Goal: Transaction & Acquisition: Obtain resource

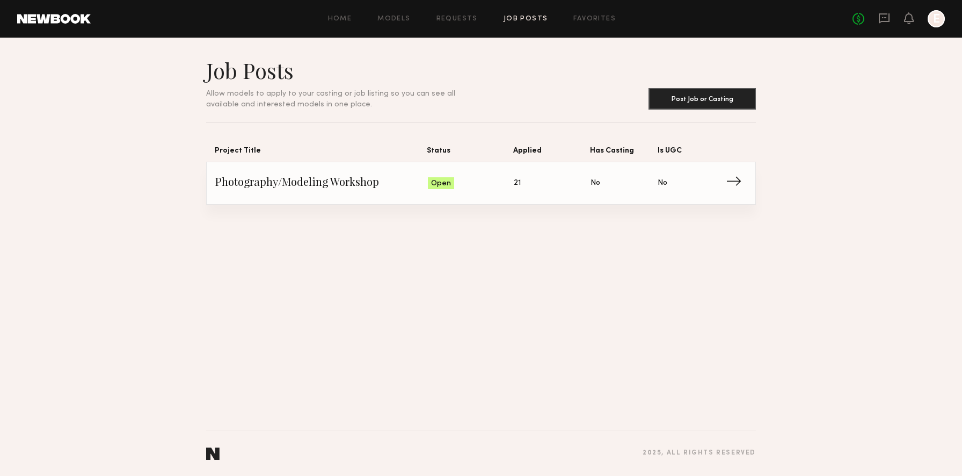
click at [299, 183] on span "Photography/Modeling Workshop" at bounding box center [321, 183] width 213 height 16
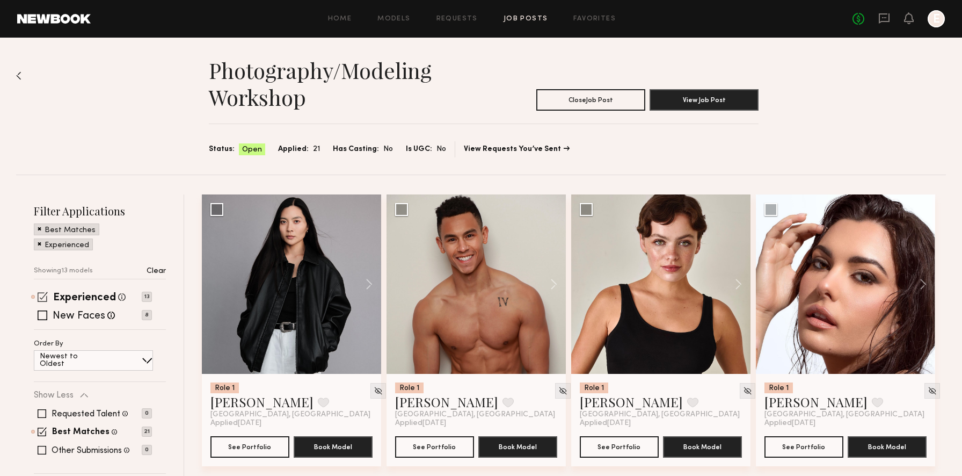
click at [42, 293] on span at bounding box center [43, 296] width 10 height 10
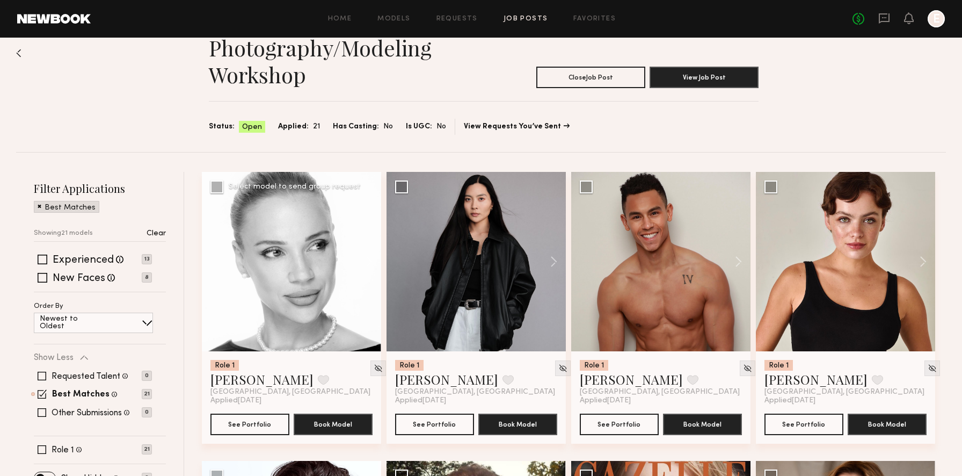
scroll to position [27, 0]
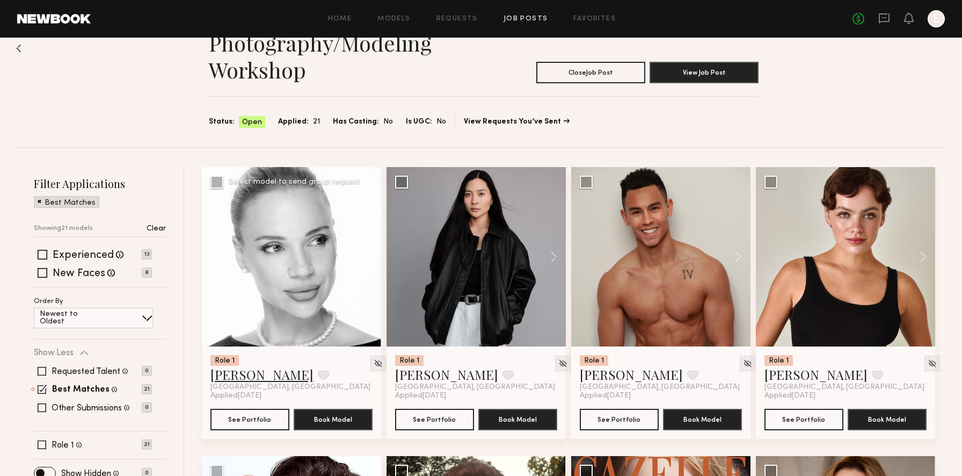
click at [235, 373] on link "Julia V." at bounding box center [261, 373] width 103 height 17
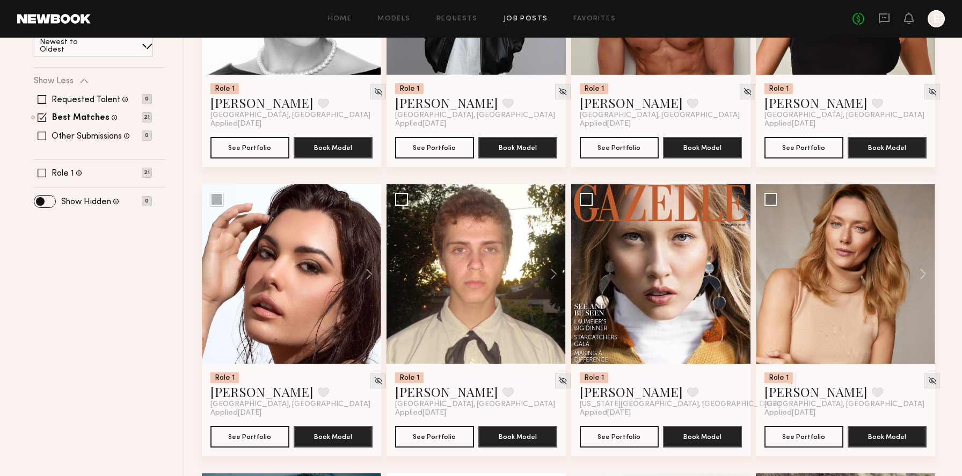
scroll to position [315, 0]
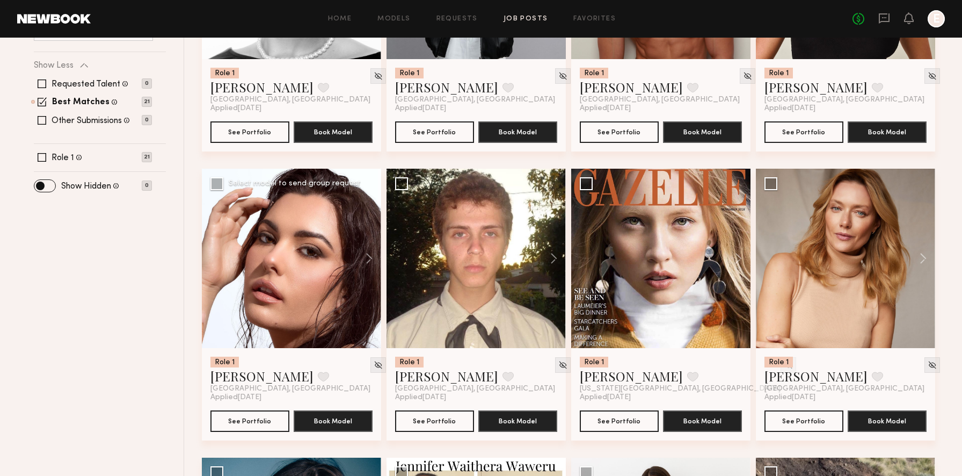
click at [344, 279] on div at bounding box center [291, 258] width 179 height 179
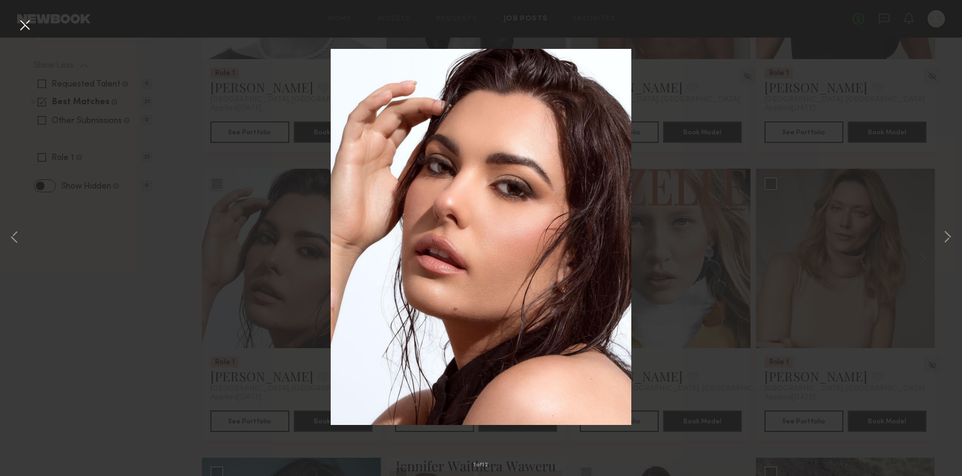
click at [317, 277] on div "1 of 12" at bounding box center [481, 238] width 962 height 476
click at [279, 307] on div "1 of 12" at bounding box center [481, 238] width 962 height 476
click at [30, 24] on button at bounding box center [24, 25] width 17 height 19
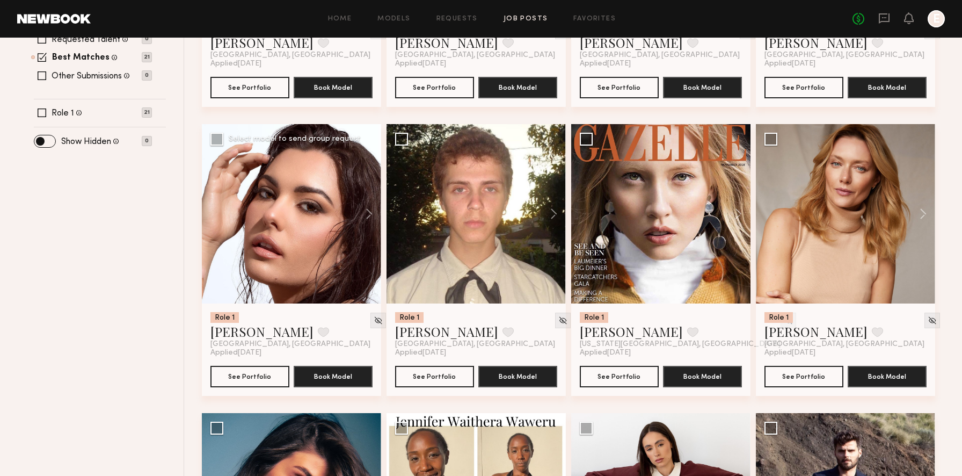
scroll to position [371, 0]
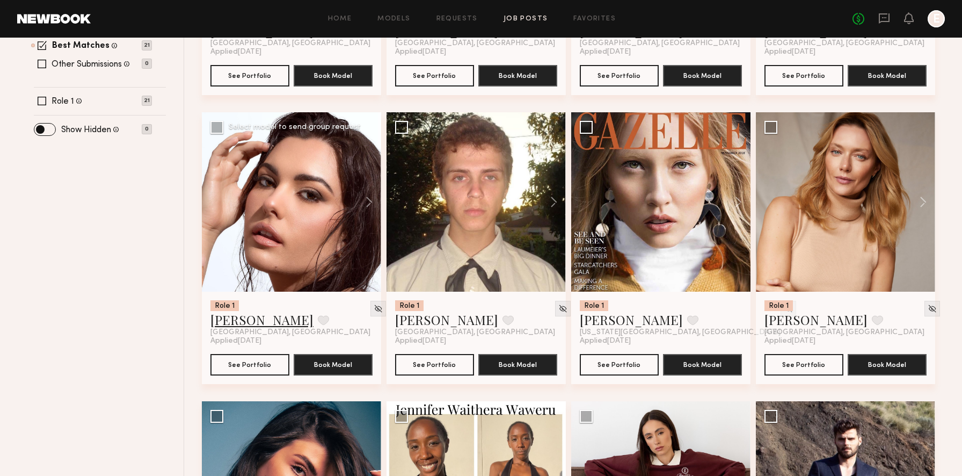
click at [231, 321] on link "Taylor C." at bounding box center [261, 319] width 103 height 17
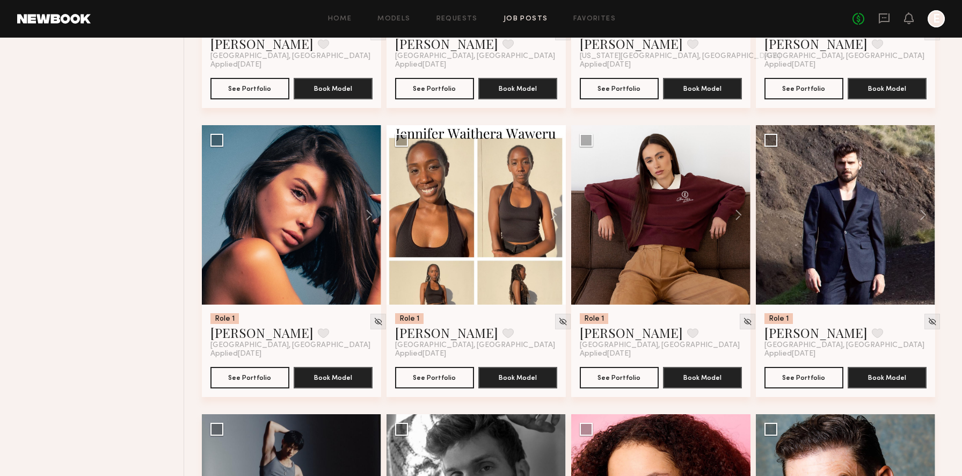
scroll to position [660, 0]
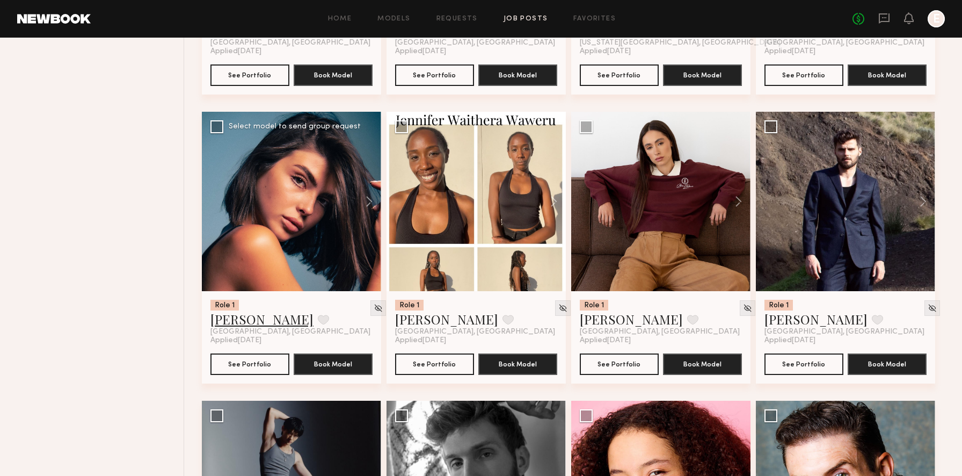
click at [239, 320] on link "Kate A." at bounding box center [261, 318] width 103 height 17
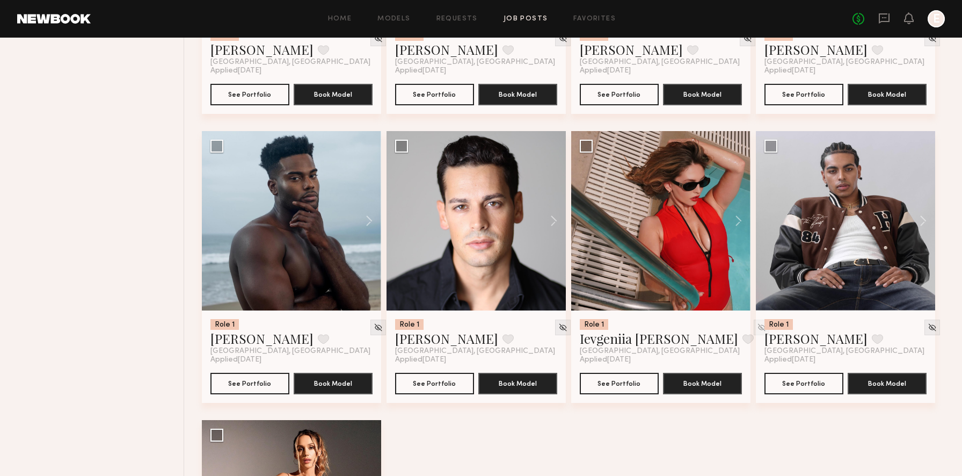
scroll to position [1292, 0]
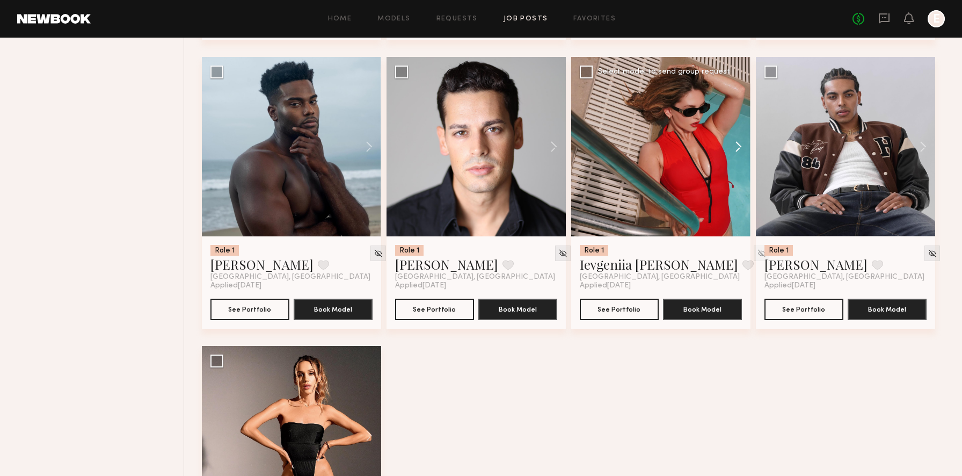
click at [735, 149] on button at bounding box center [733, 146] width 34 height 179
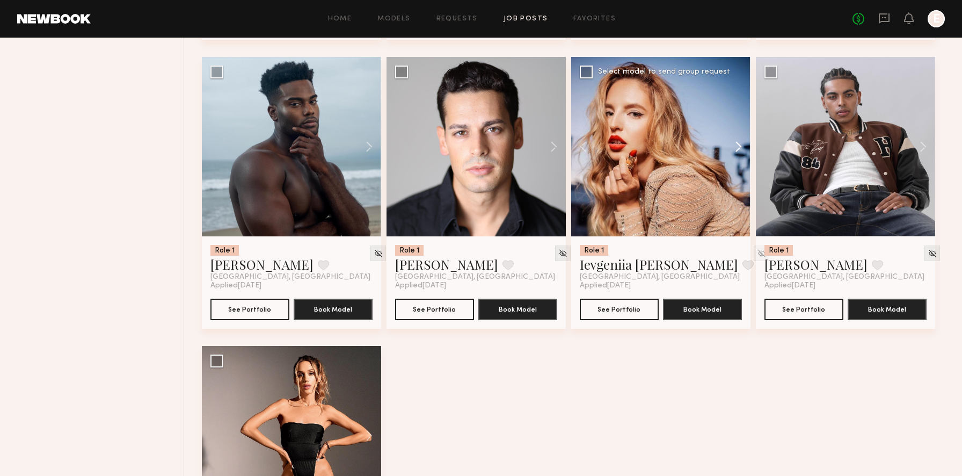
click at [735, 149] on button at bounding box center [733, 146] width 34 height 179
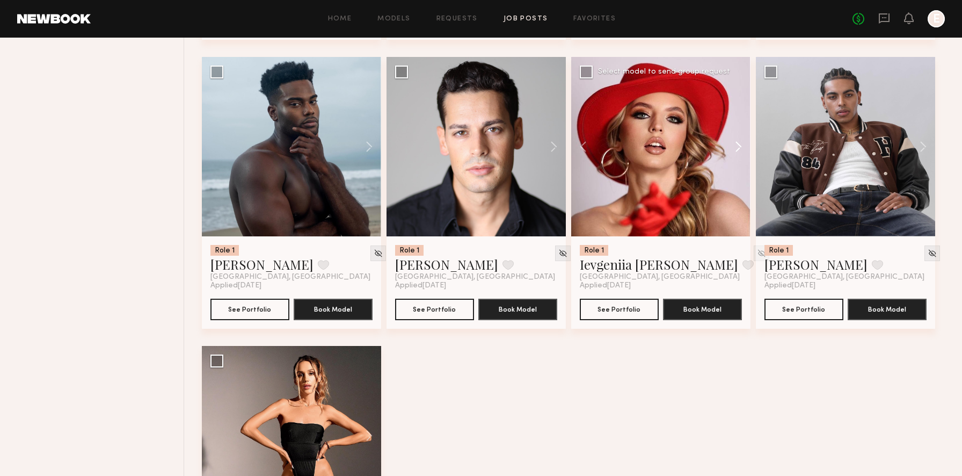
click at [735, 149] on button at bounding box center [733, 146] width 34 height 179
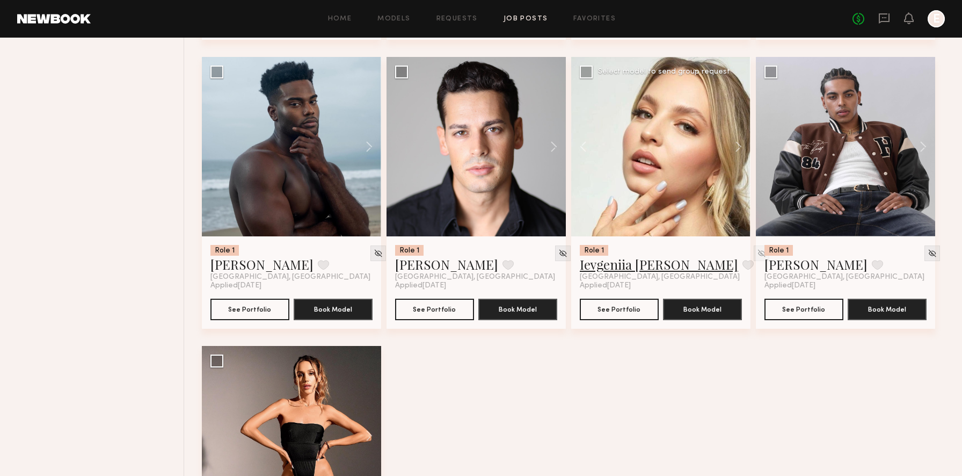
click at [615, 273] on link "Ievgeniia G." at bounding box center [659, 263] width 158 height 17
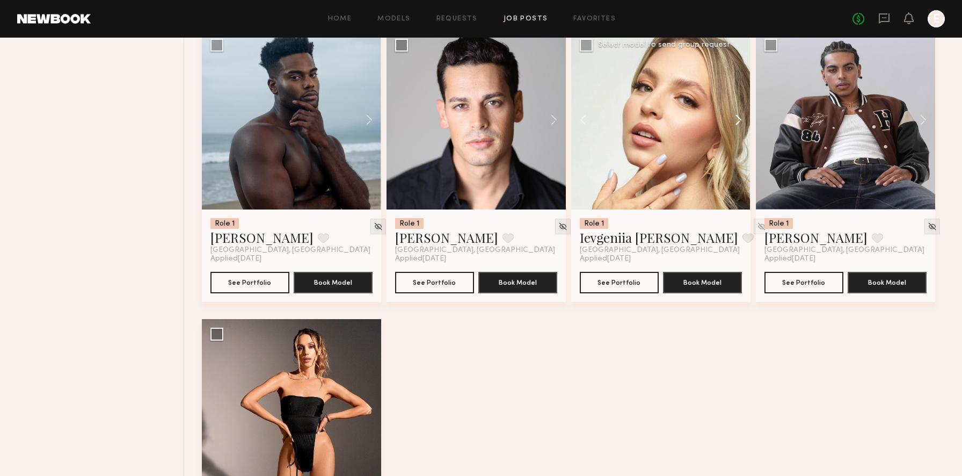
scroll to position [1459, 0]
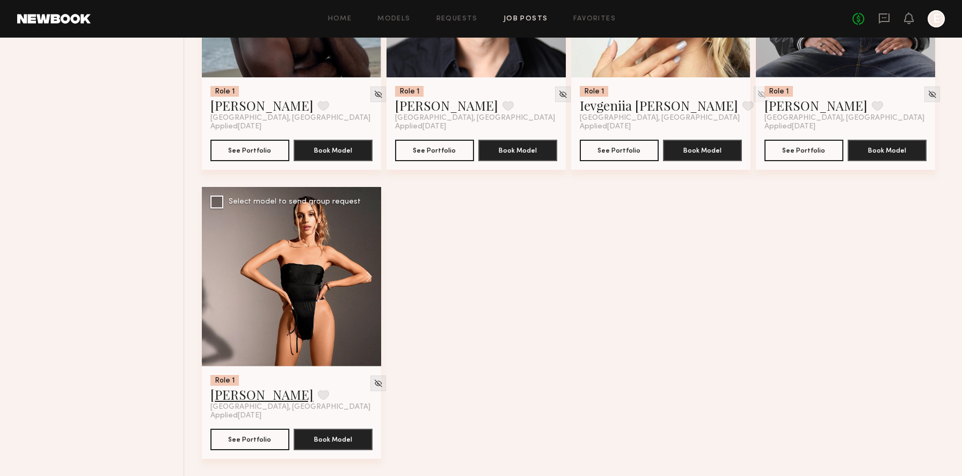
click at [232, 399] on link "Elena J." at bounding box center [261, 393] width 103 height 17
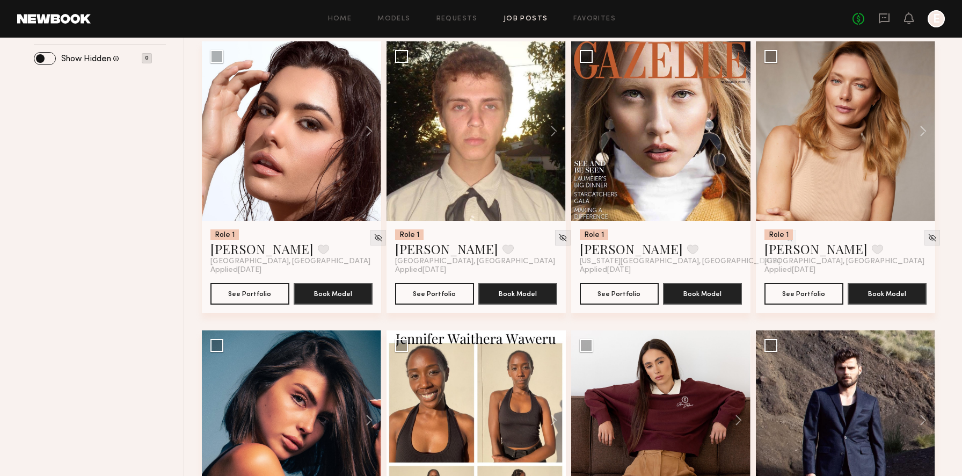
scroll to position [0, 0]
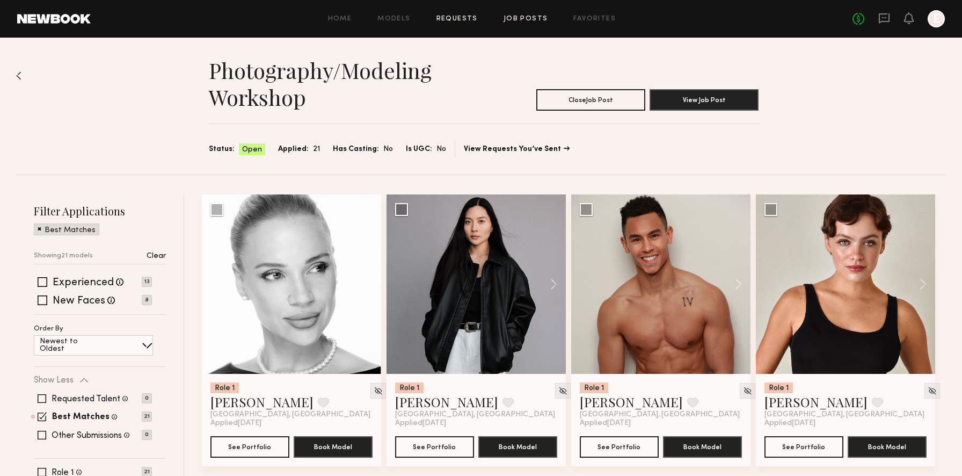
click at [450, 17] on link "Requests" at bounding box center [456, 19] width 41 height 7
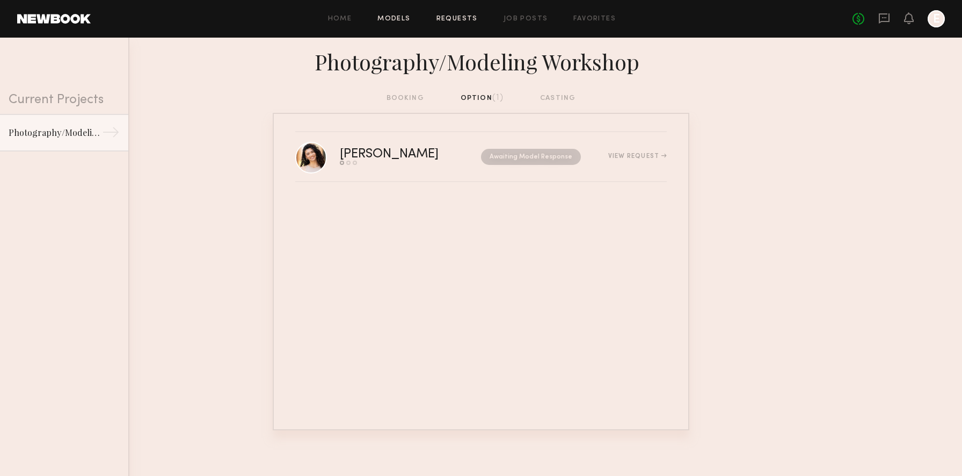
click at [389, 18] on link "Models" at bounding box center [393, 19] width 33 height 7
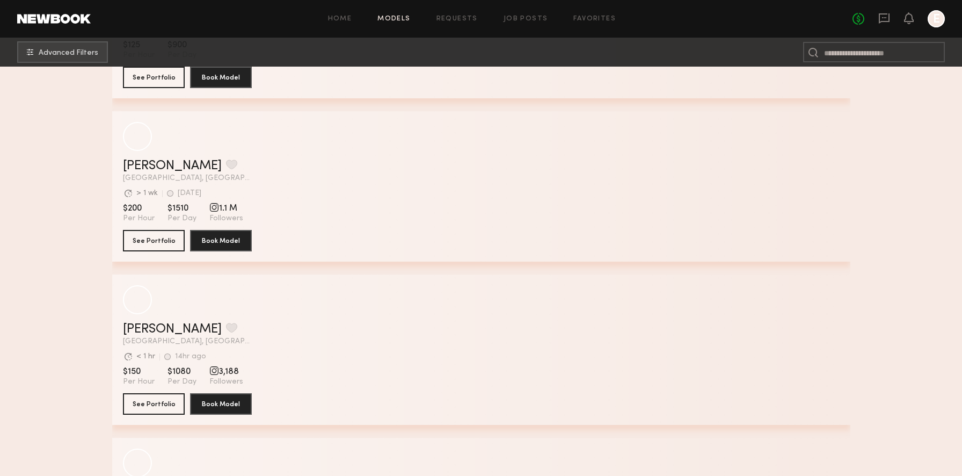
scroll to position [19504, 0]
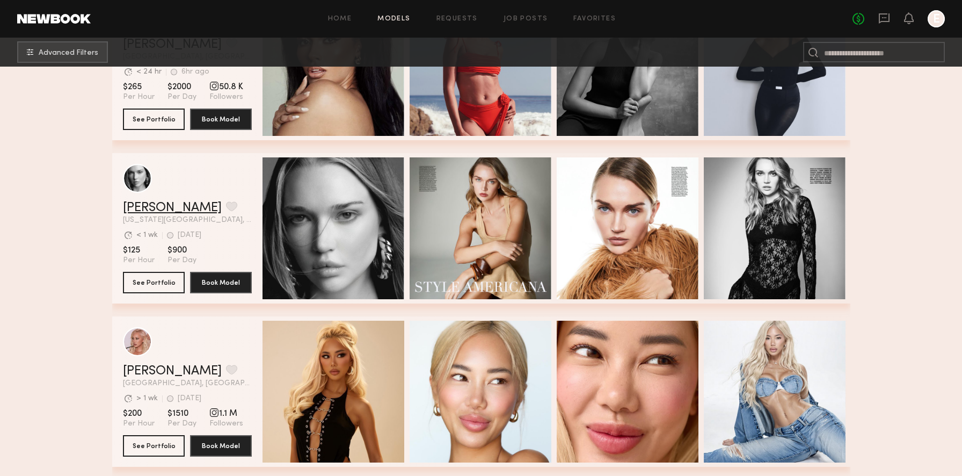
click at [160, 201] on link "Wiktoria G." at bounding box center [172, 207] width 99 height 13
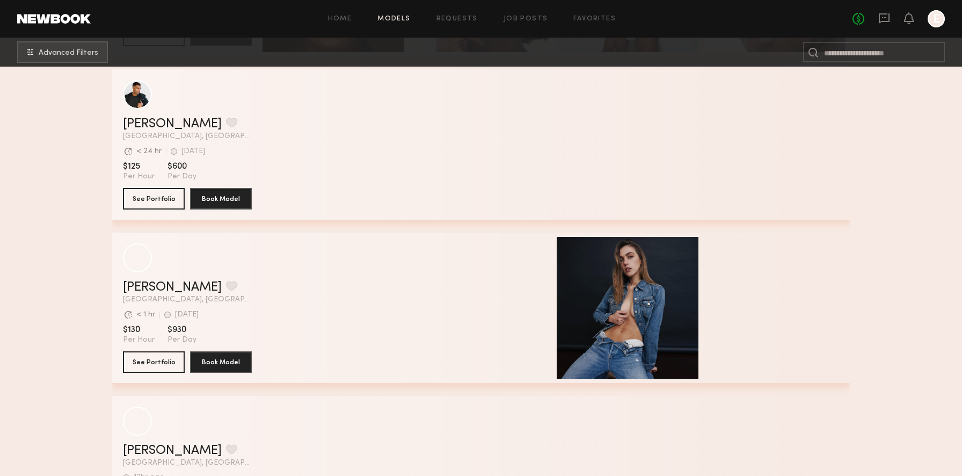
scroll to position [34539, 0]
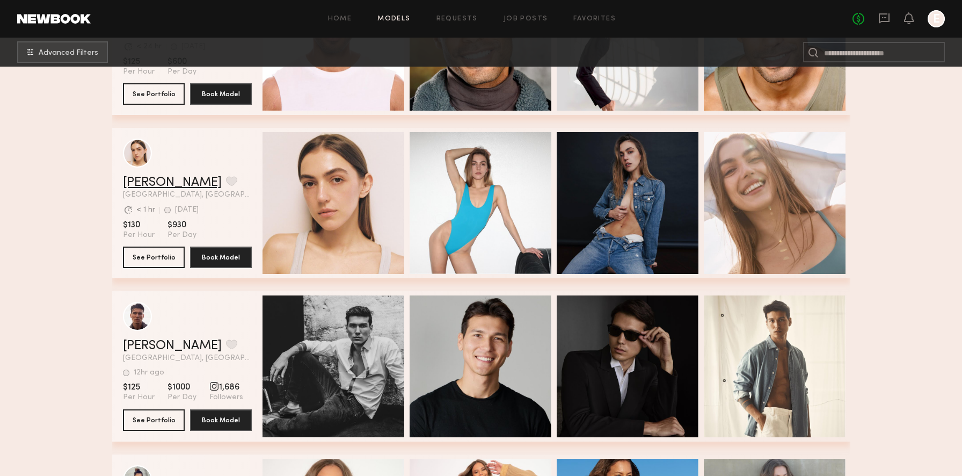
click at [133, 180] on link "[PERSON_NAME]" at bounding box center [172, 182] width 99 height 13
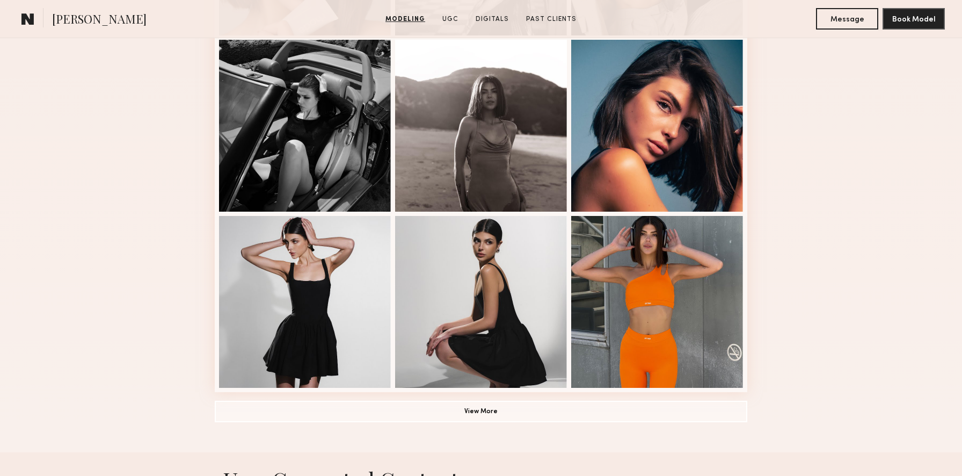
scroll to position [636, 0]
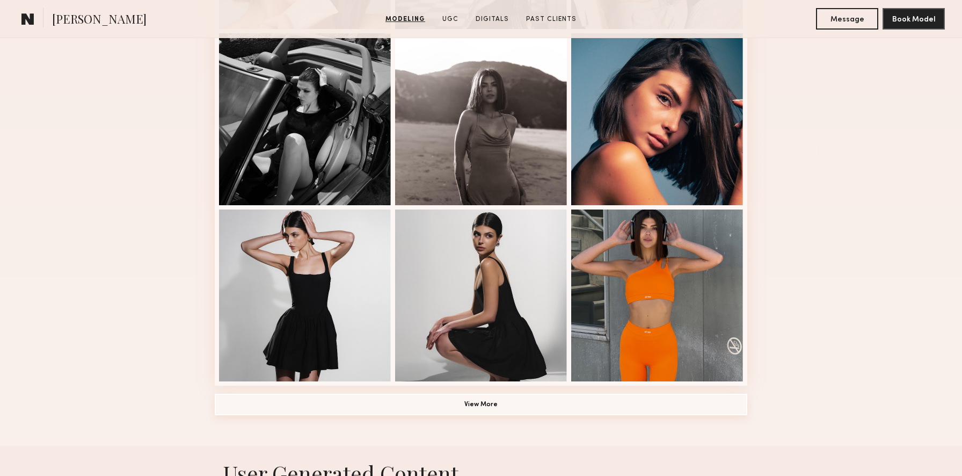
click at [517, 407] on button "View More" at bounding box center [481, 403] width 532 height 21
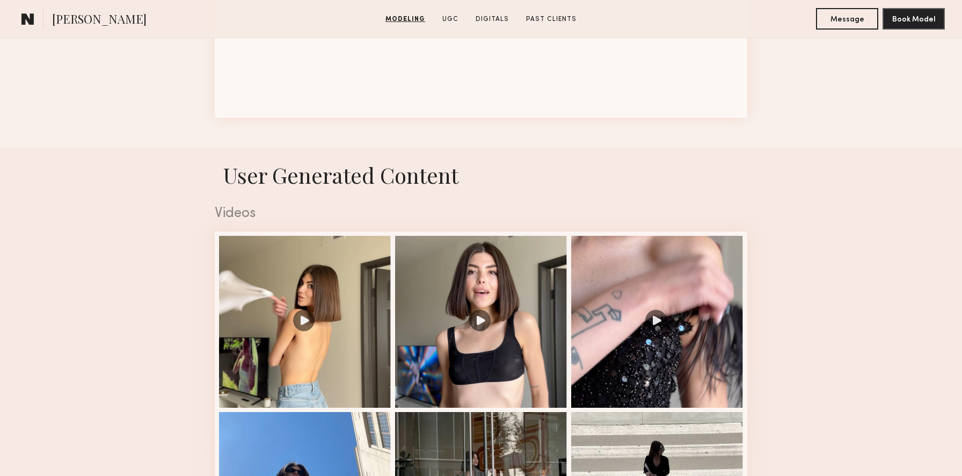
scroll to position [1609, 0]
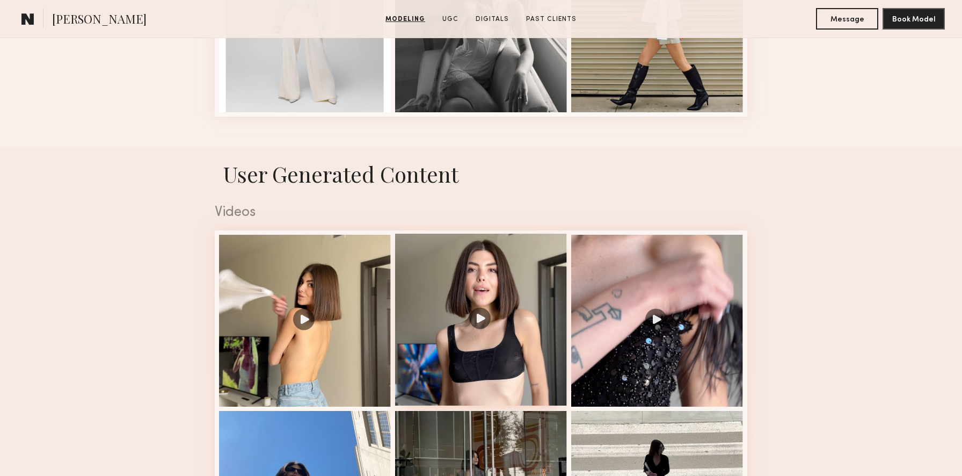
click at [464, 317] on div at bounding box center [481, 319] width 172 height 172
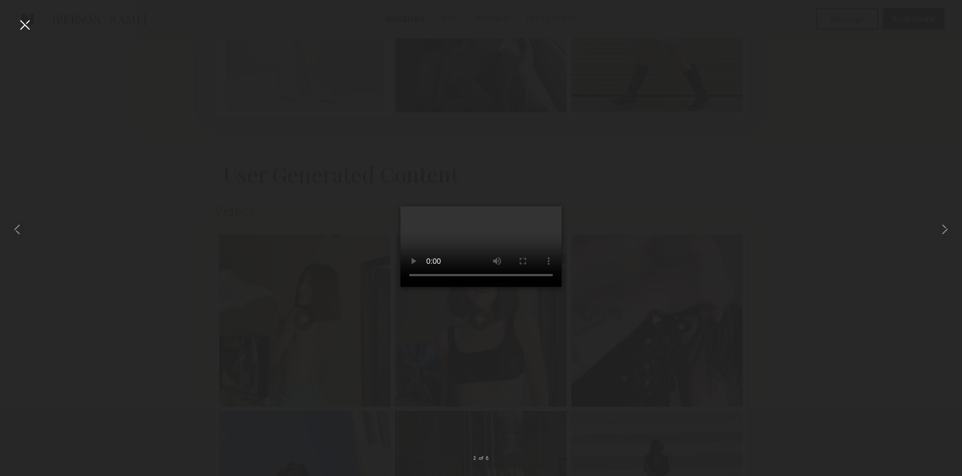
click at [750, 267] on div at bounding box center [481, 229] width 962 height 424
click at [856, 134] on div at bounding box center [481, 229] width 962 height 424
click at [25, 20] on div at bounding box center [24, 24] width 17 height 17
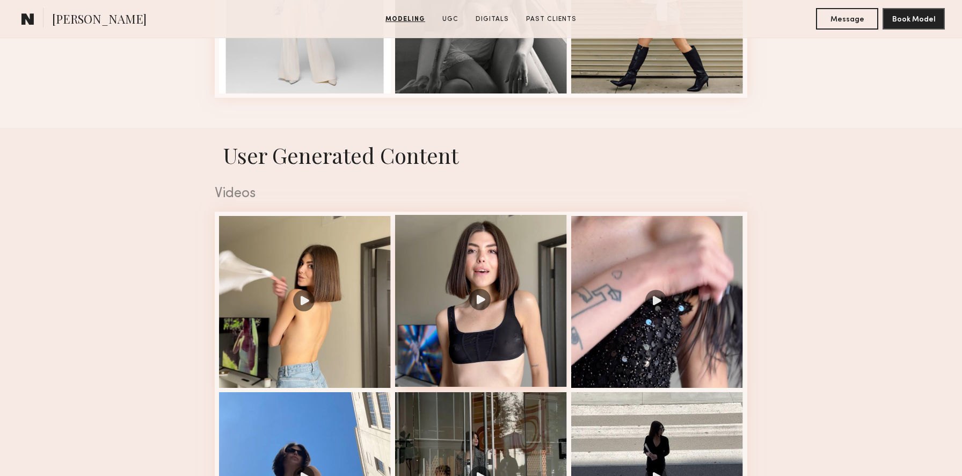
scroll to position [1674, 0]
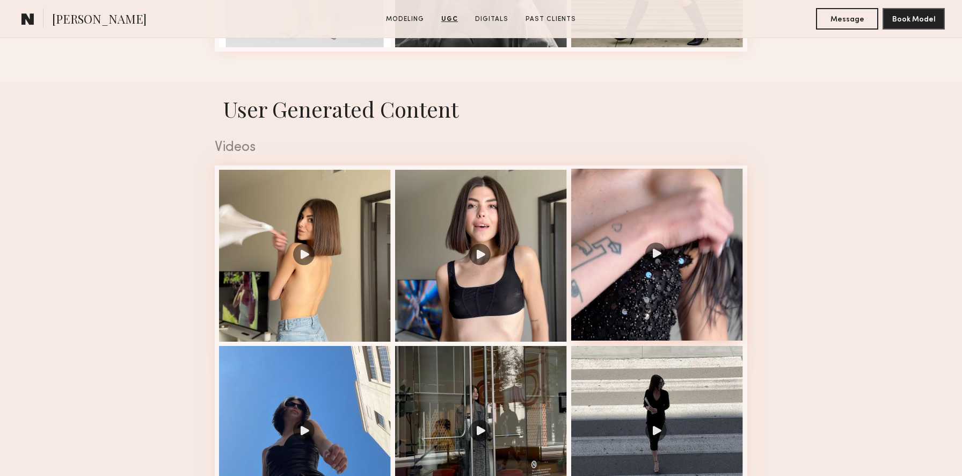
click at [634, 272] on div at bounding box center [657, 255] width 172 height 172
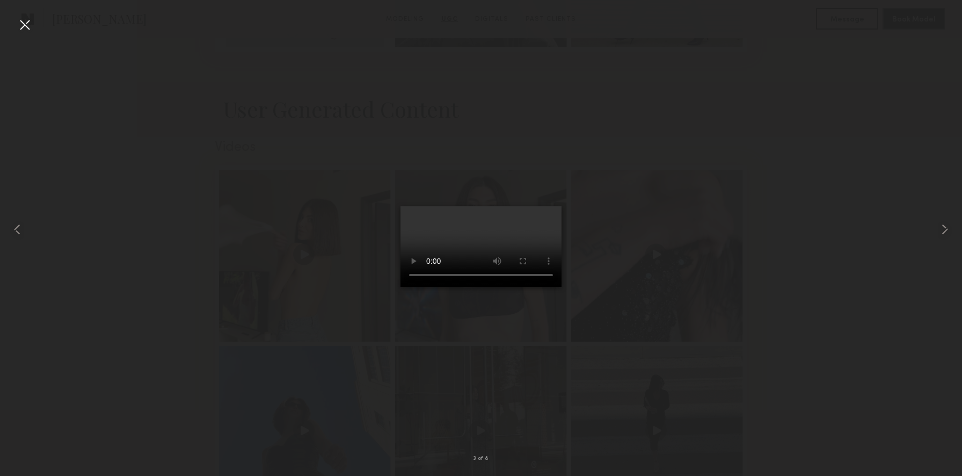
click at [29, 26] on div at bounding box center [24, 24] width 17 height 17
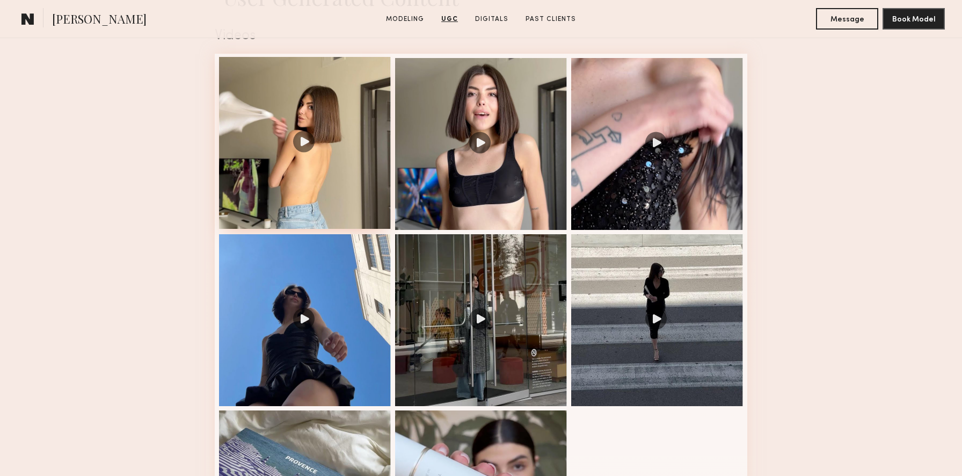
scroll to position [1864, 0]
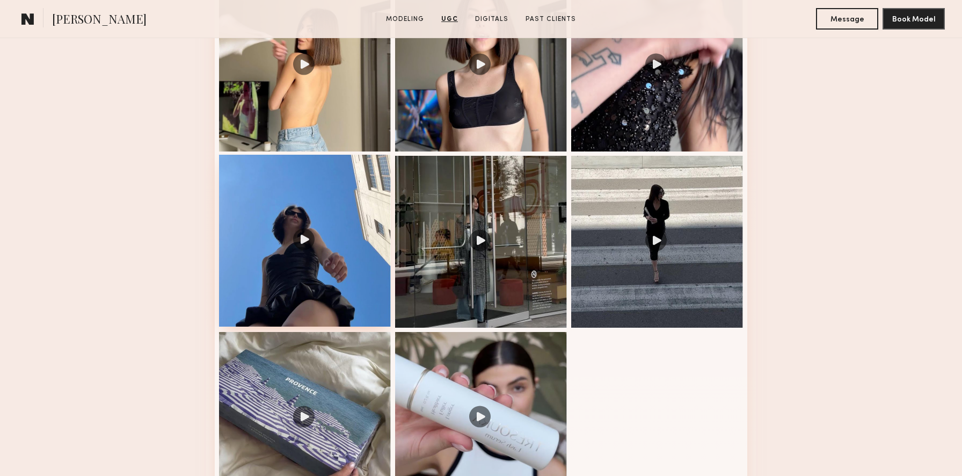
click at [316, 262] on div at bounding box center [305, 241] width 172 height 172
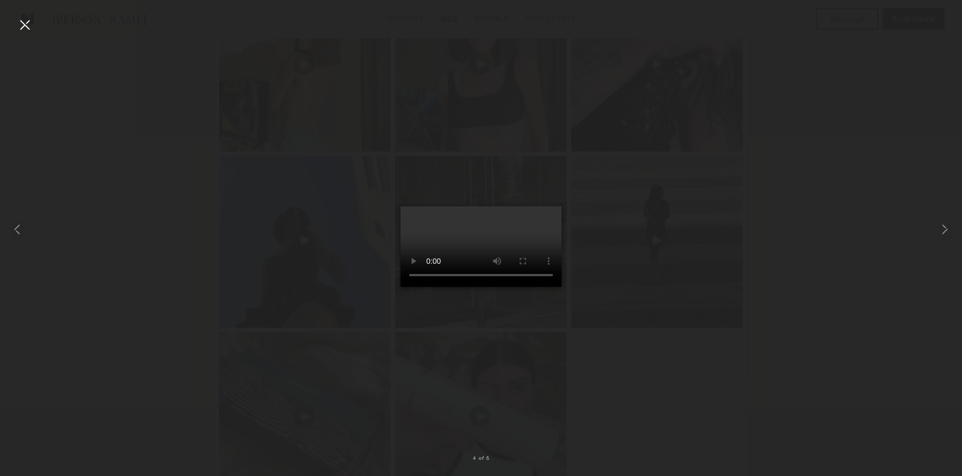
click at [28, 26] on div at bounding box center [24, 24] width 17 height 17
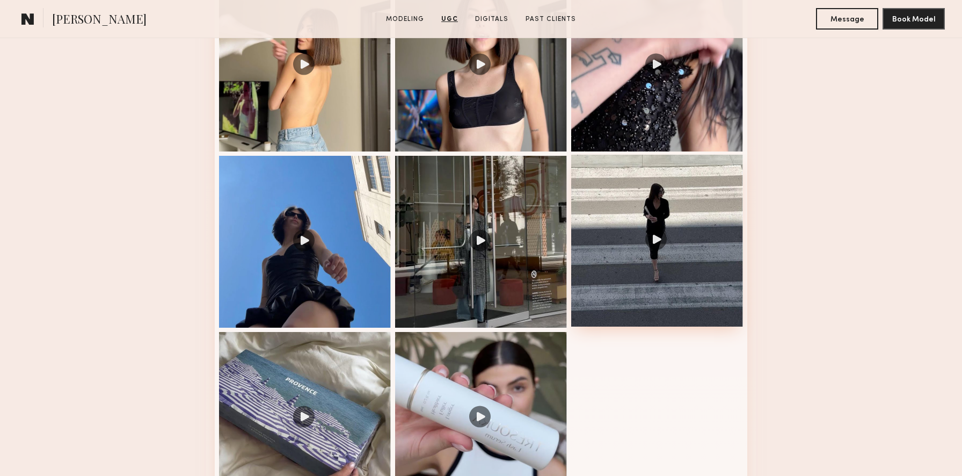
click at [674, 245] on div at bounding box center [657, 241] width 172 height 172
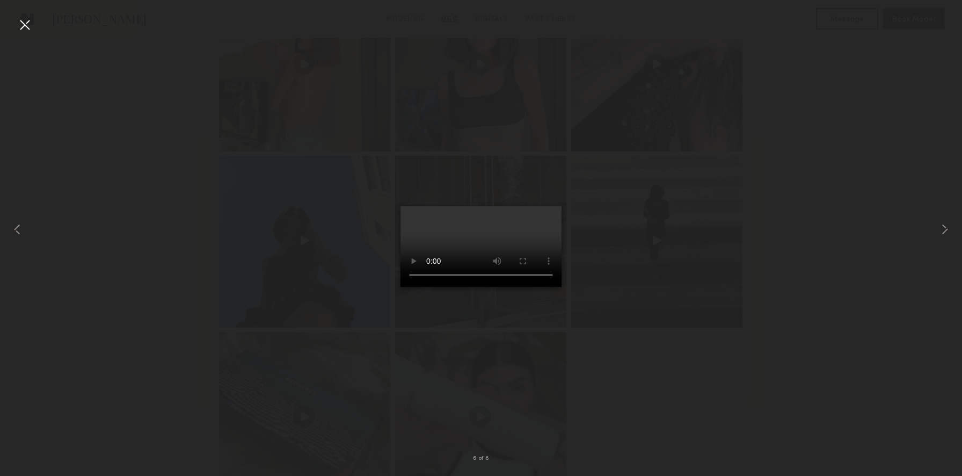
click at [24, 23] on div at bounding box center [24, 24] width 17 height 17
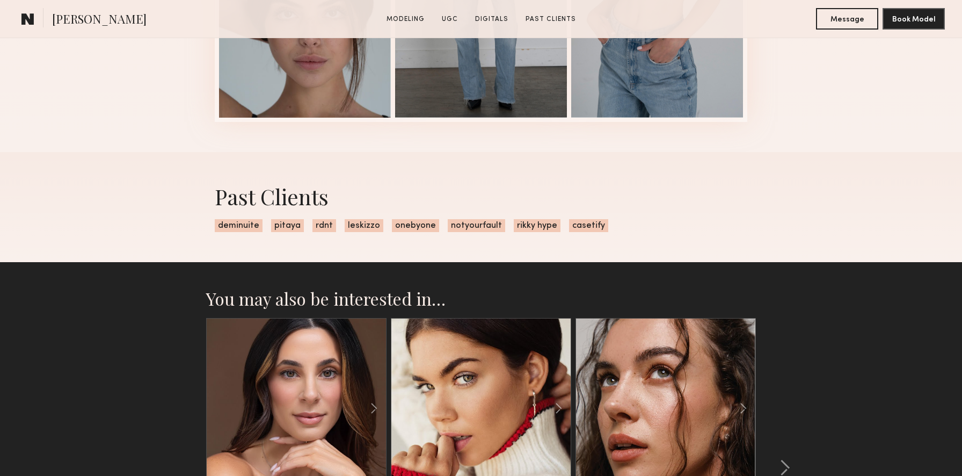
scroll to position [3269, 0]
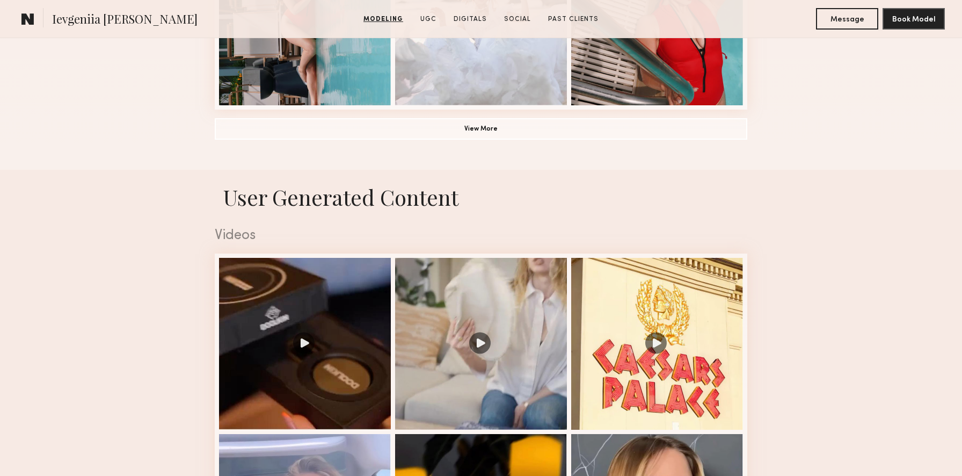
scroll to position [930, 0]
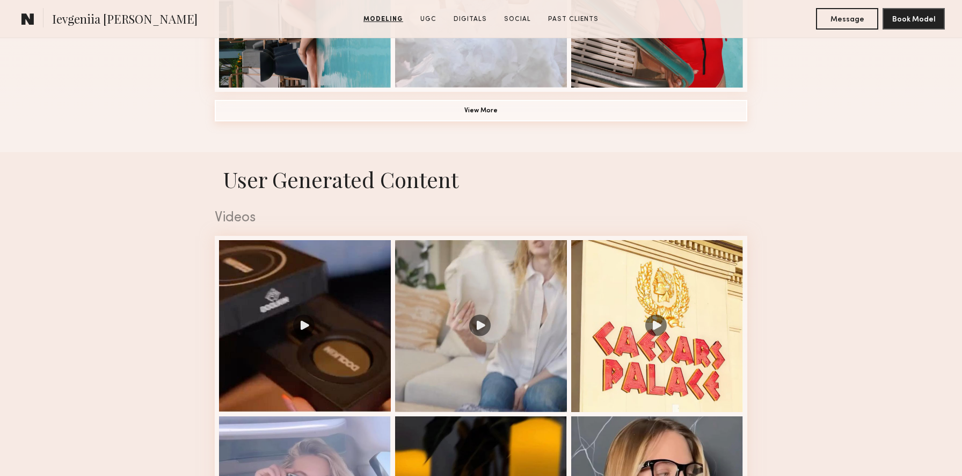
click at [545, 109] on button "View More" at bounding box center [481, 110] width 532 height 21
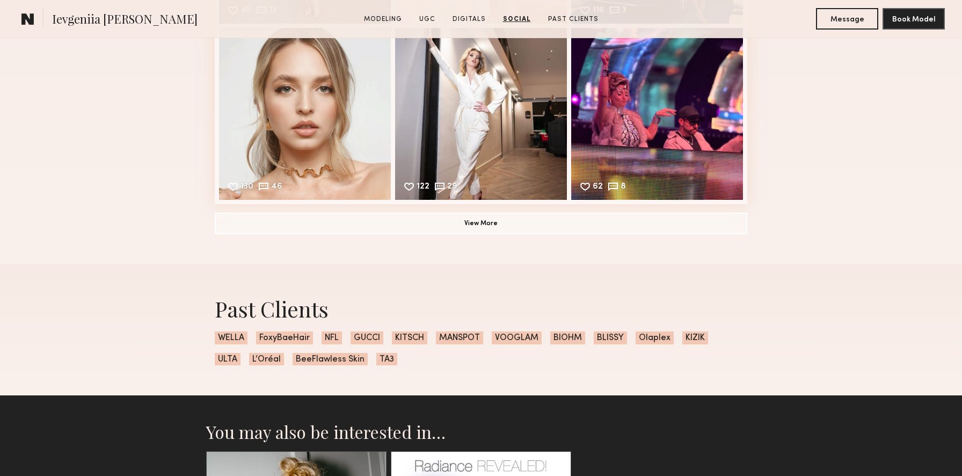
scroll to position [4070, 0]
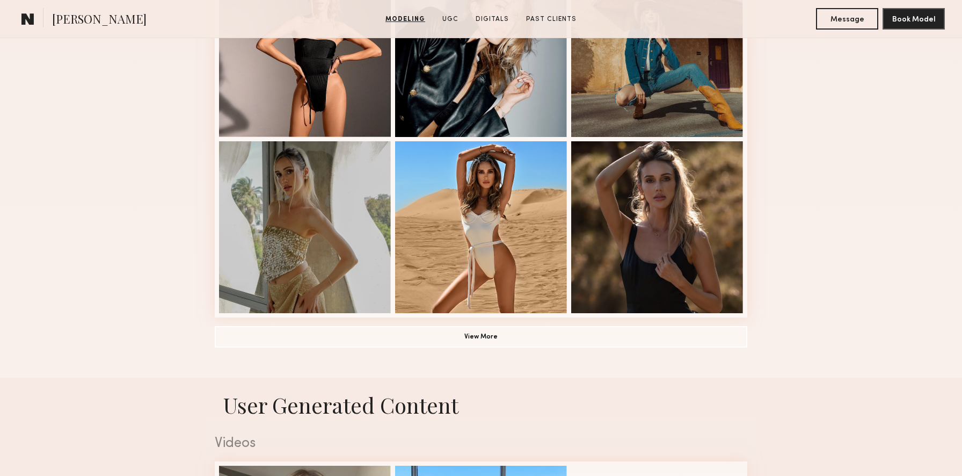
scroll to position [743, 0]
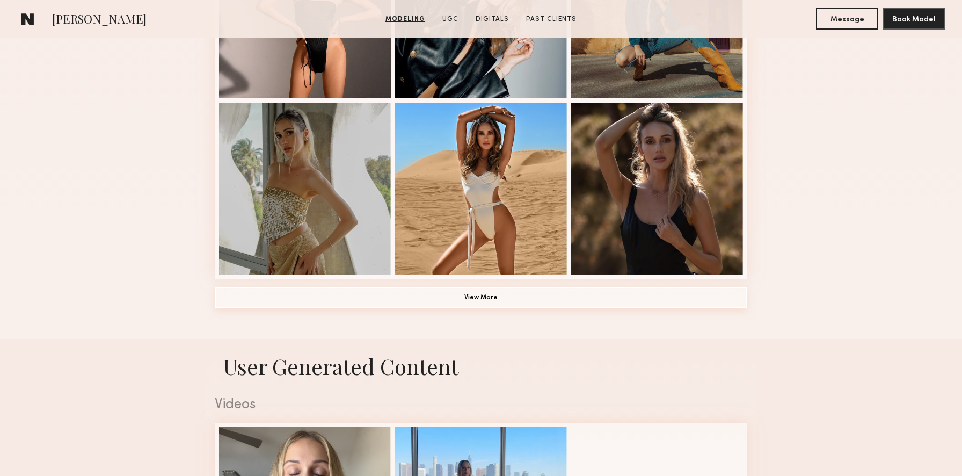
click at [565, 302] on button "View More" at bounding box center [481, 297] width 532 height 21
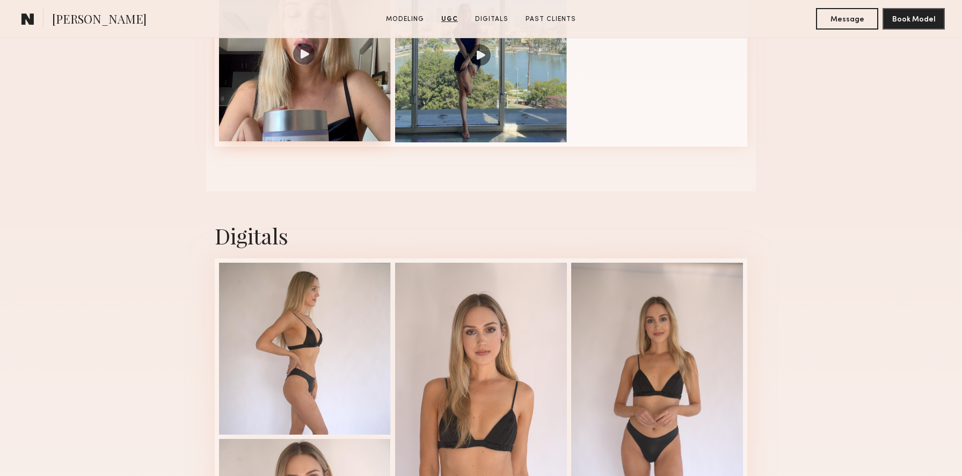
scroll to position [1849, 0]
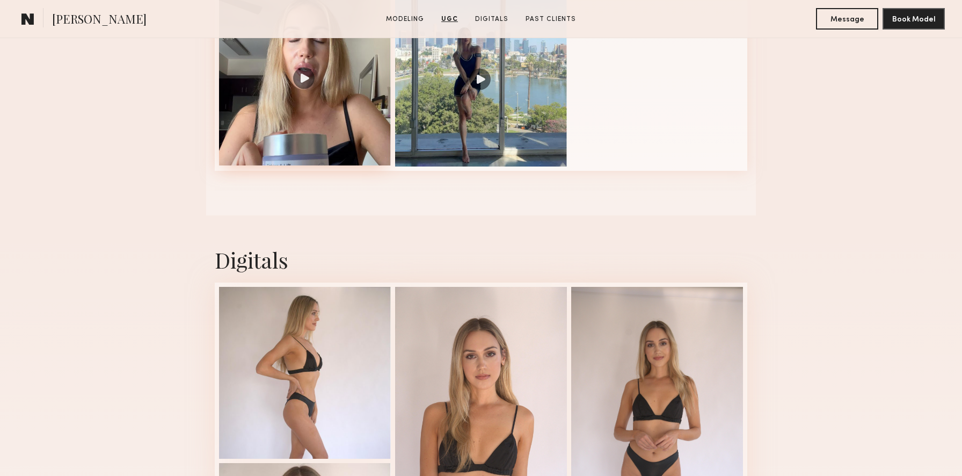
click at [318, 84] on div at bounding box center [305, 80] width 172 height 172
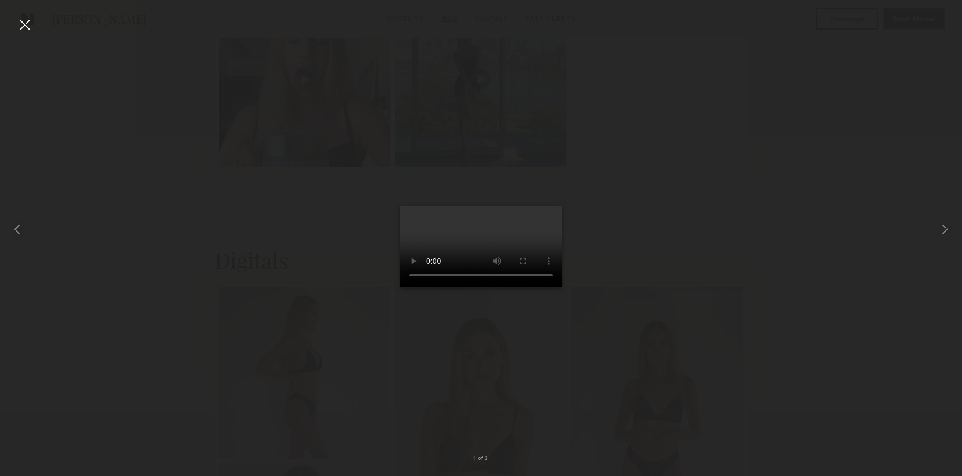
scroll to position [1770, 0]
click at [25, 22] on div at bounding box center [24, 24] width 17 height 17
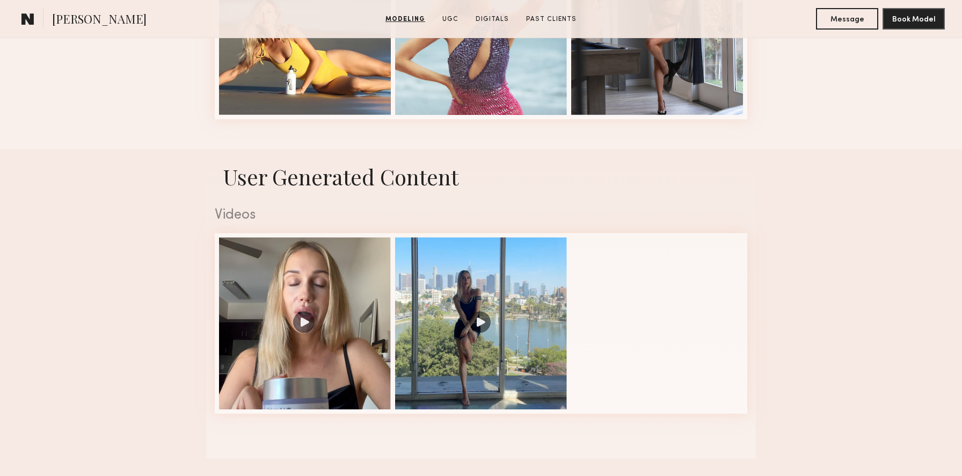
scroll to position [2224, 0]
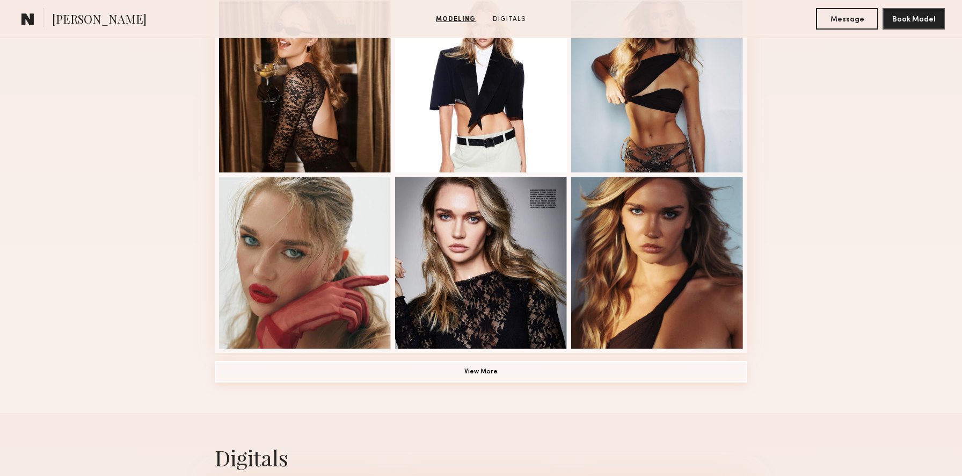
scroll to position [690, 0]
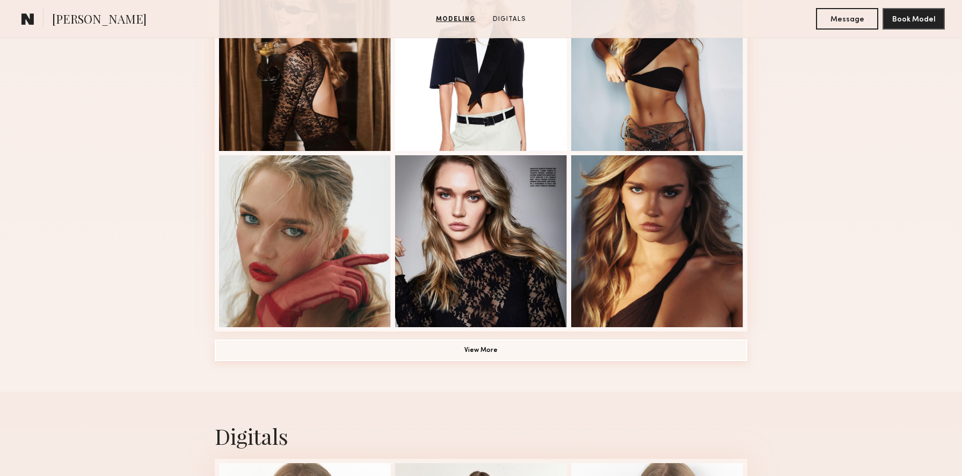
click at [482, 355] on button "View More" at bounding box center [481, 349] width 532 height 21
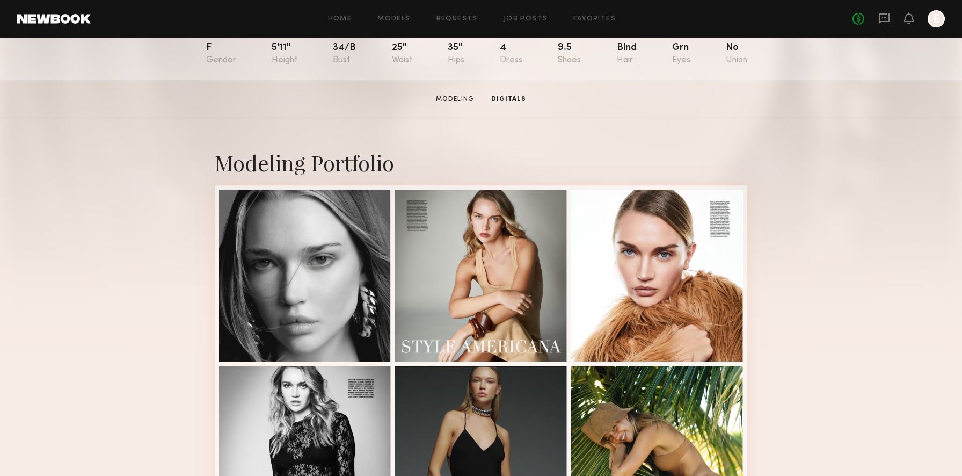
scroll to position [0, 0]
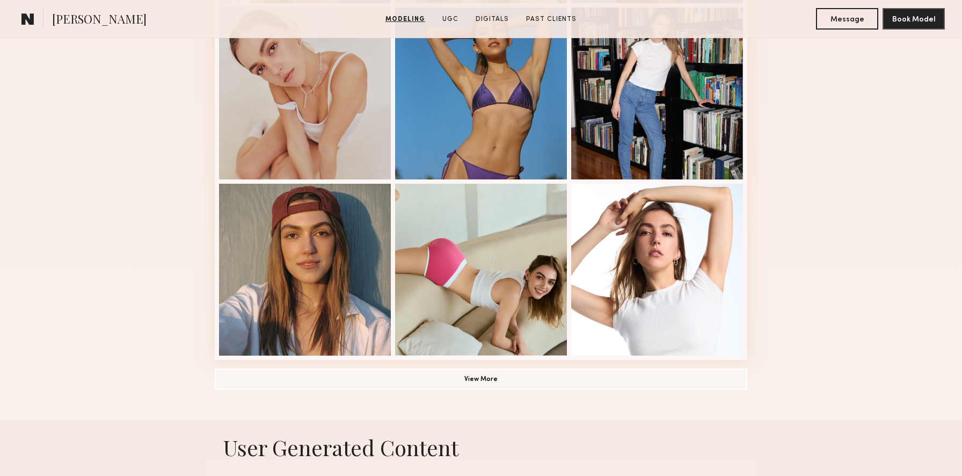
scroll to position [675, 0]
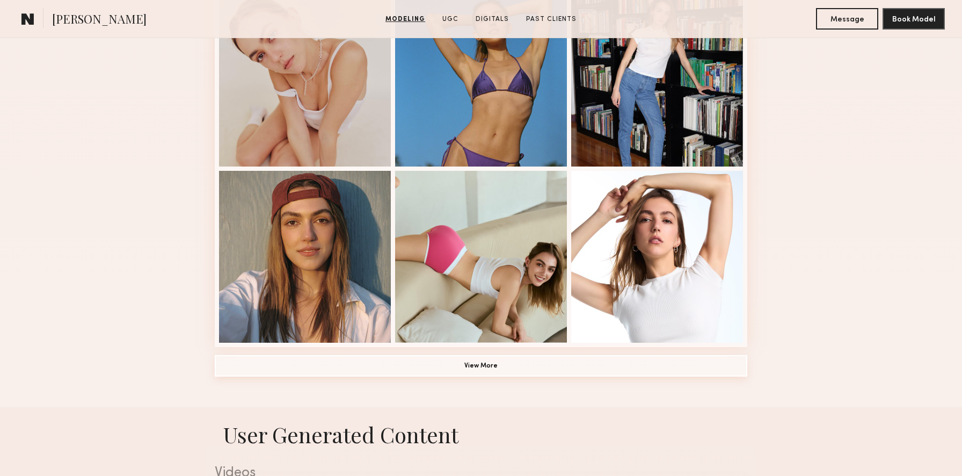
click at [471, 365] on button "View More" at bounding box center [481, 365] width 532 height 21
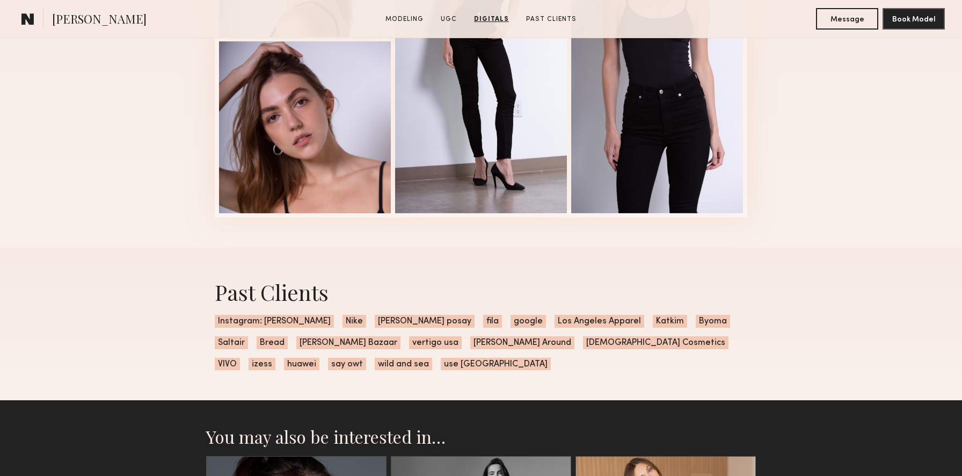
scroll to position [2445, 0]
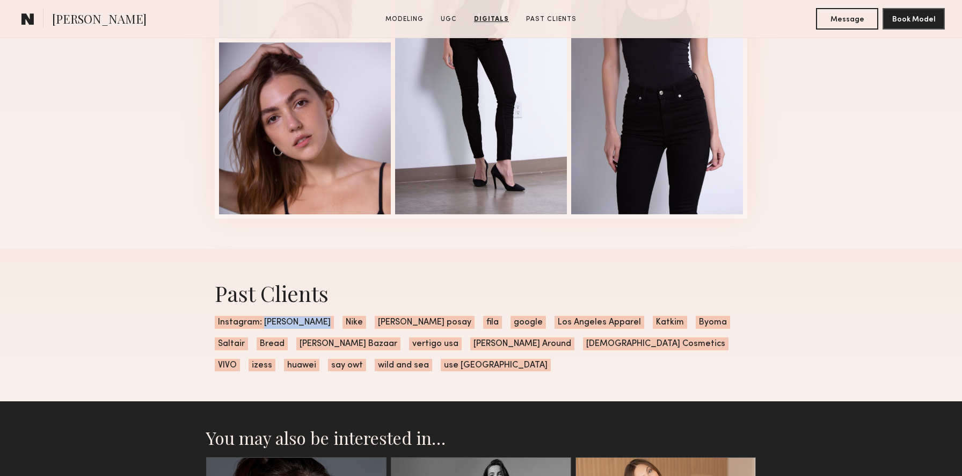
drag, startPoint x: 321, startPoint y: 323, endPoint x: 264, endPoint y: 321, distance: 58.0
click at [264, 321] on span "Instagram: [PERSON_NAME]" at bounding box center [274, 322] width 119 height 13
copy span "[PERSON_NAME]"
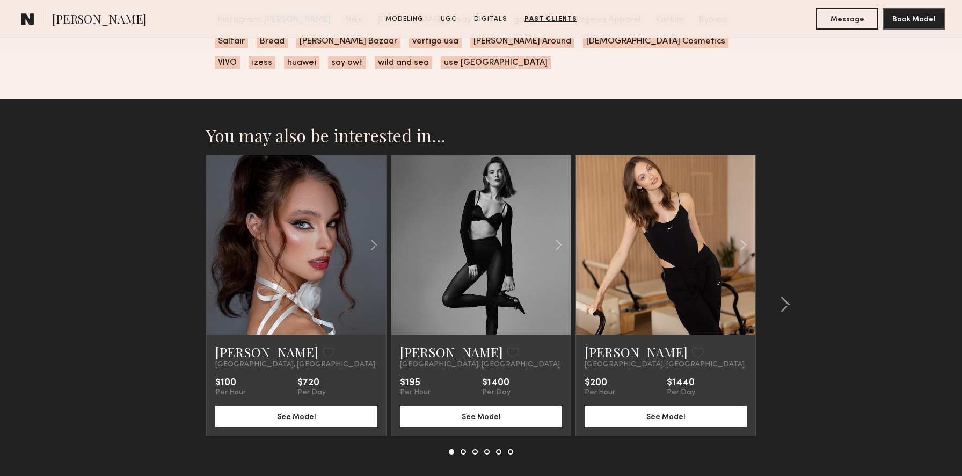
scroll to position [2807, 0]
